Goal: Information Seeking & Learning: Compare options

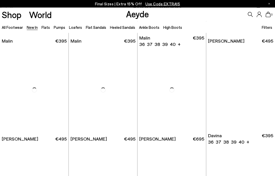
scroll to position [1062, 0]
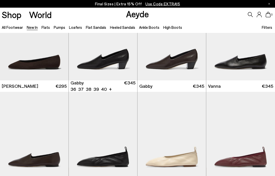
scroll to position [528, 0]
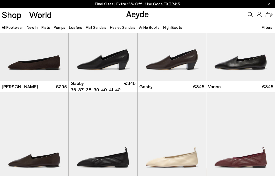
click at [117, 114] on img "1 / 6" at bounding box center [103, 135] width 69 height 86
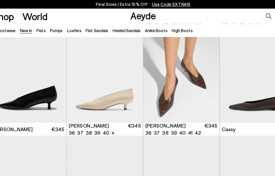
scroll to position [1476, 0]
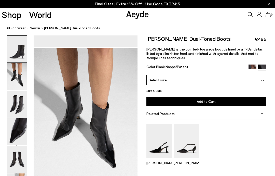
scroll to position [140, 0]
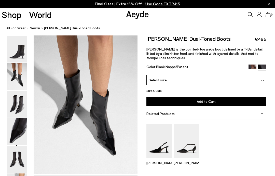
click at [23, 61] on img at bounding box center [17, 49] width 20 height 27
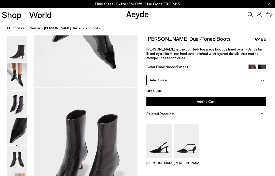
scroll to position [226, 0]
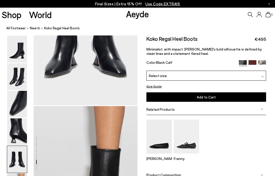
scroll to position [621, 0]
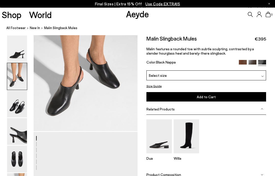
scroll to position [177, 0]
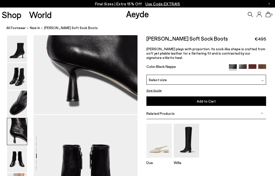
scroll to position [474, 0]
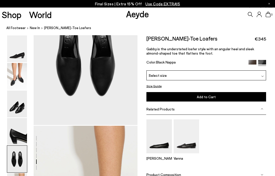
scroll to position [600, 0]
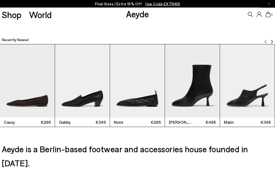
scroll to position [983, 0]
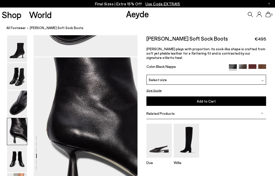
scroll to position [397, 0]
